Goal: Information Seeking & Learning: Learn about a topic

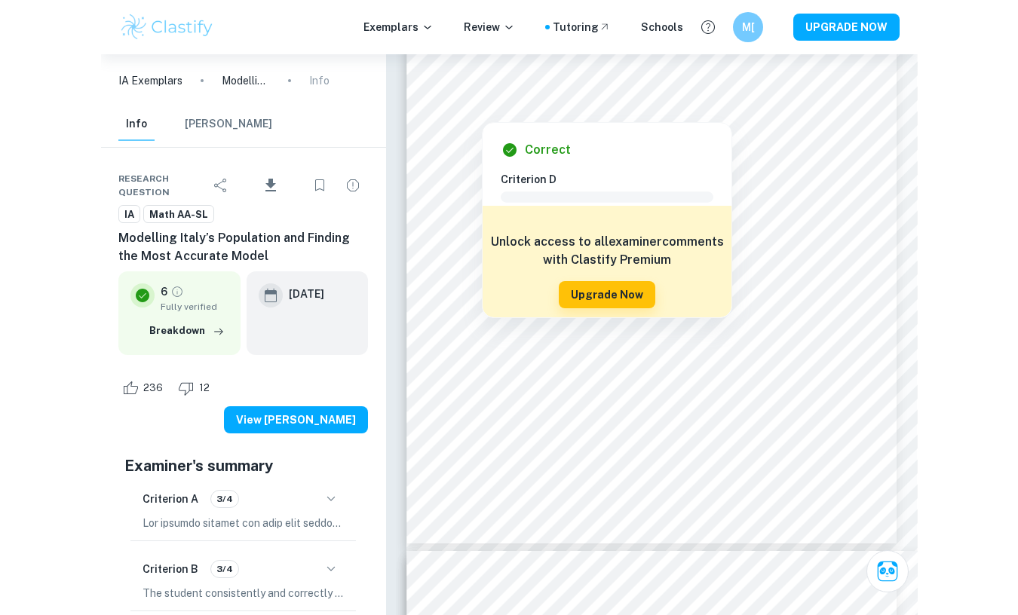
scroll to position [10100, 0]
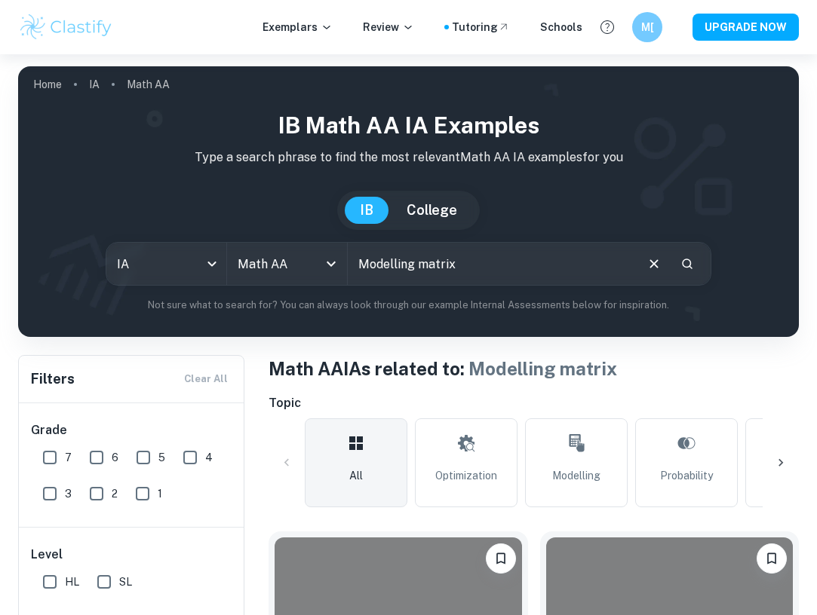
scroll to position [1681, 0]
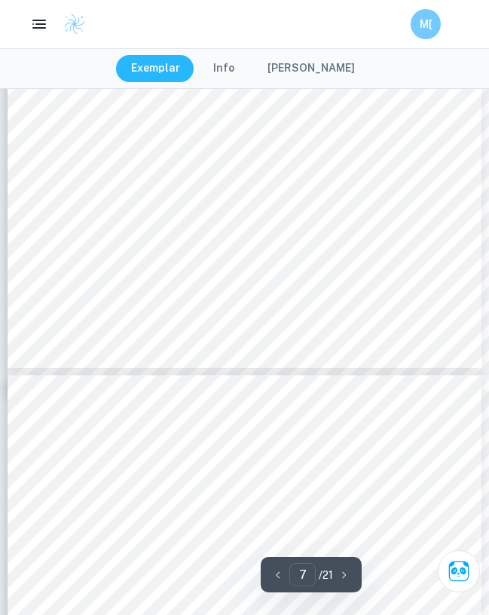
scroll to position [4625, 0]
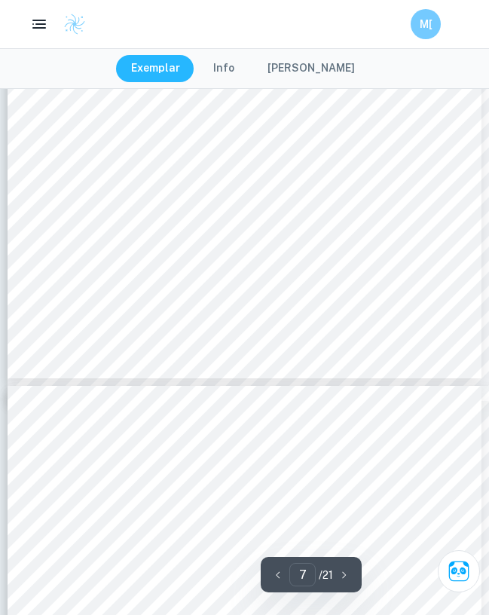
type input "8"
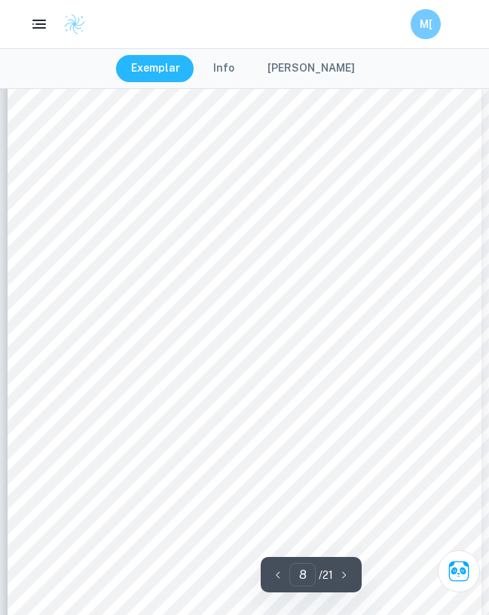
scroll to position [5074, 0]
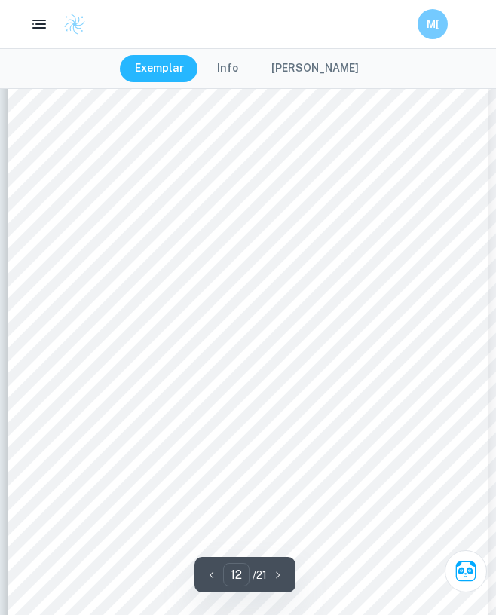
scroll to position [7681, 0]
